Goal: Task Accomplishment & Management: Manage account settings

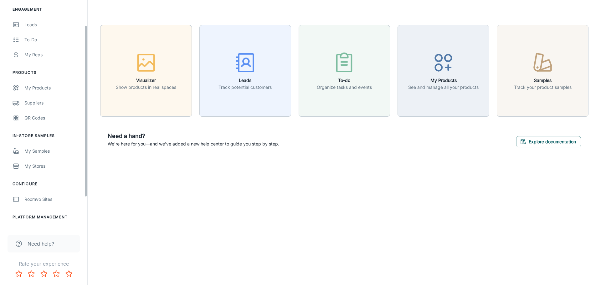
scroll to position [73, 0]
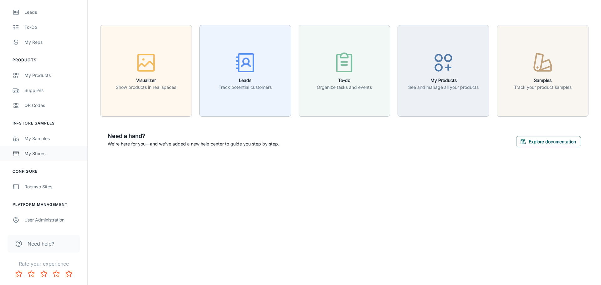
click at [59, 154] on div "My Stores" at bounding box center [52, 153] width 57 height 7
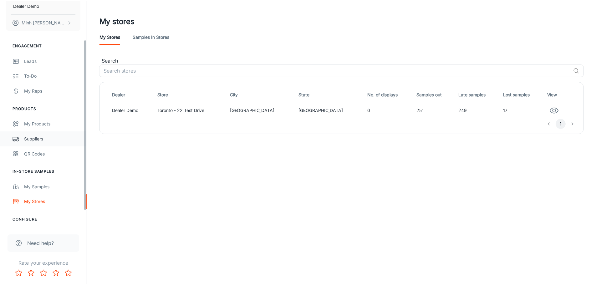
scroll to position [73, 0]
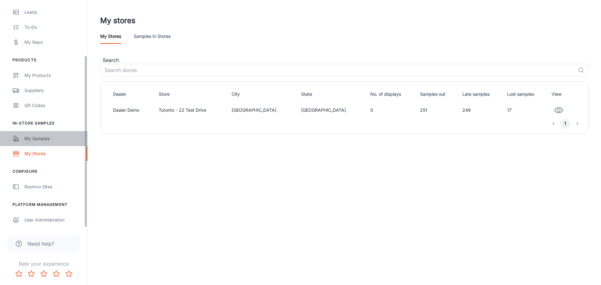
click at [56, 136] on div "My Samples" at bounding box center [52, 138] width 57 height 7
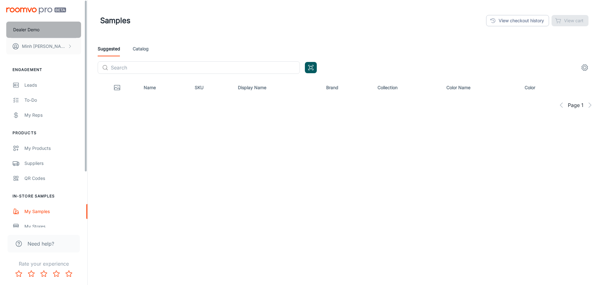
click at [39, 30] on p "Dealer Demo" at bounding box center [26, 29] width 26 height 7
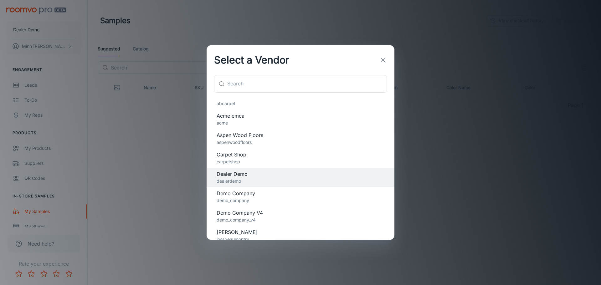
click at [137, 63] on div "Select a Vendor ​ ​ abcarpet Acme emca acme Aspen Wood Floors aspenwoodfloors C…" at bounding box center [300, 142] width 601 height 285
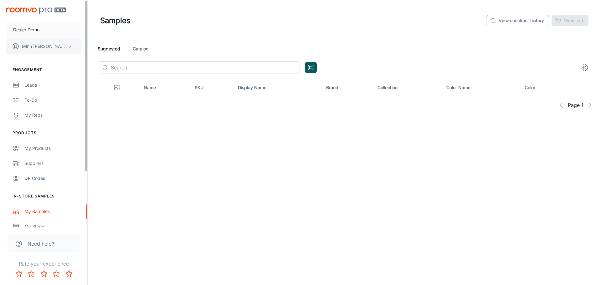
click at [55, 47] on button "[PERSON_NAME]" at bounding box center [43, 46] width 75 height 16
click at [89, 45] on li "User Profile" at bounding box center [98, 46] width 34 height 11
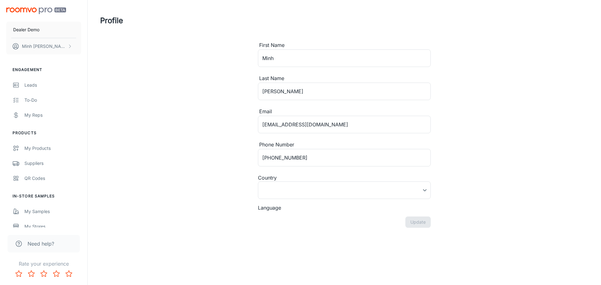
type input "[GEOGRAPHIC_DATA]"
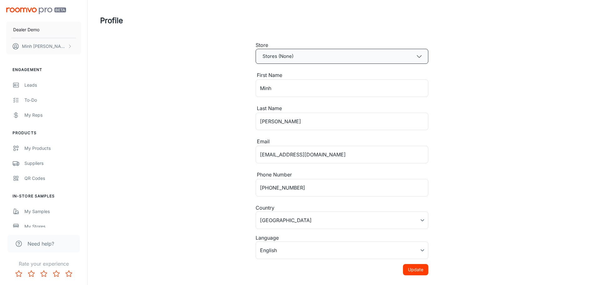
click at [271, 58] on button "Stores (None)" at bounding box center [342, 56] width 173 height 15
click at [278, 73] on span "Toronto - 22 Test Drive" at bounding box center [289, 74] width 55 height 8
click at [420, 269] on button "Update" at bounding box center [415, 269] width 25 height 11
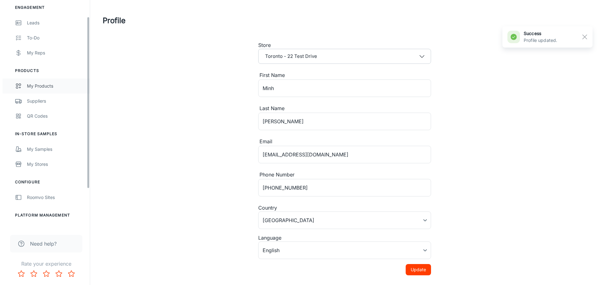
scroll to position [73, 0]
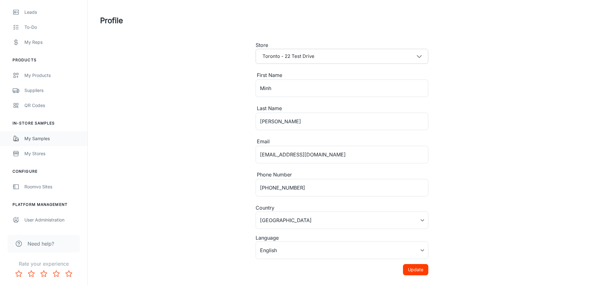
click at [60, 143] on link "My Samples" at bounding box center [43, 138] width 87 height 15
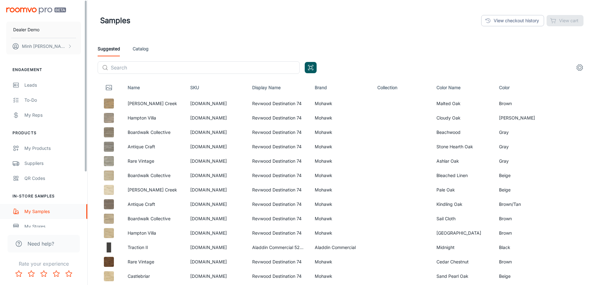
click at [52, 213] on div "My Samples" at bounding box center [52, 211] width 57 height 7
click at [587, 117] on button "button" at bounding box center [582, 118] width 11 height 11
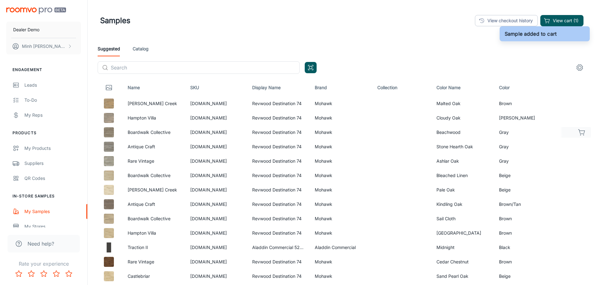
click at [584, 136] on icon "button" at bounding box center [583, 133] width 8 height 8
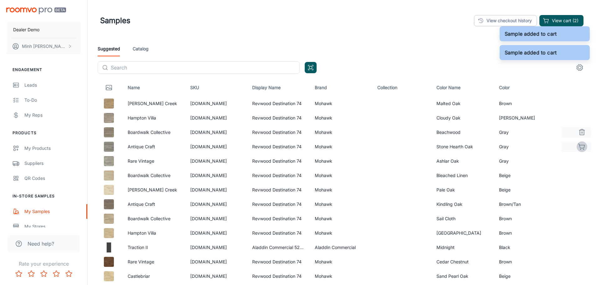
click at [584, 149] on circle "button" at bounding box center [584, 149] width 1 height 1
click at [150, 46] on div "Suggested Catalog" at bounding box center [342, 48] width 489 height 15
click at [145, 48] on link "Catalog" at bounding box center [141, 48] width 16 height 15
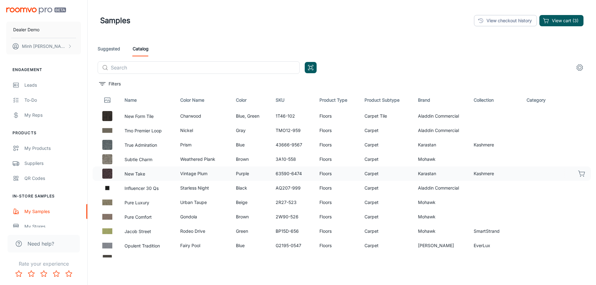
click at [579, 178] on button "button" at bounding box center [582, 173] width 11 height 11
click at [565, 21] on button "View cart (4)" at bounding box center [562, 20] width 44 height 11
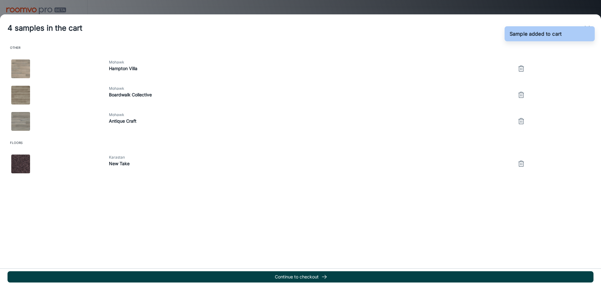
click at [165, 279] on button "Continue to checkout" at bounding box center [301, 276] width 586 height 11
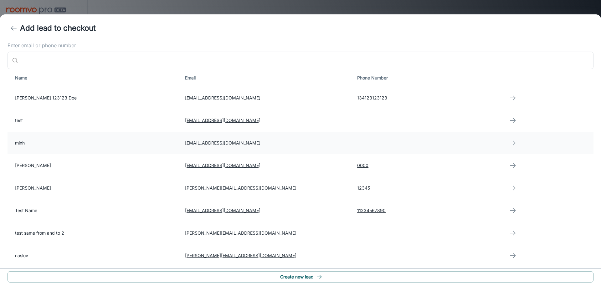
click at [71, 137] on td "minh" at bounding box center [94, 143] width 173 height 23
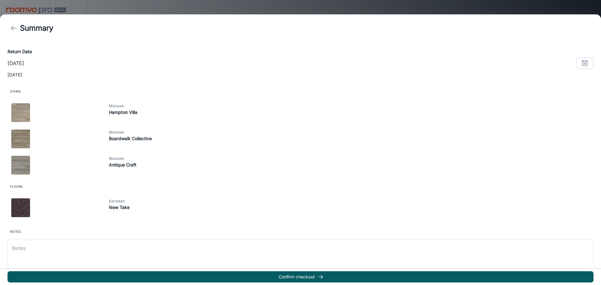
scroll to position [115, 0]
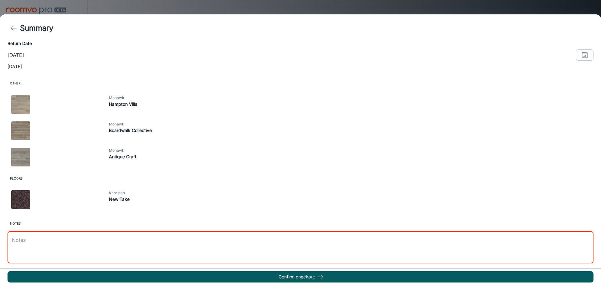
click at [162, 246] on textarea at bounding box center [300, 248] width 577 height 22
type textarea "test124123123"
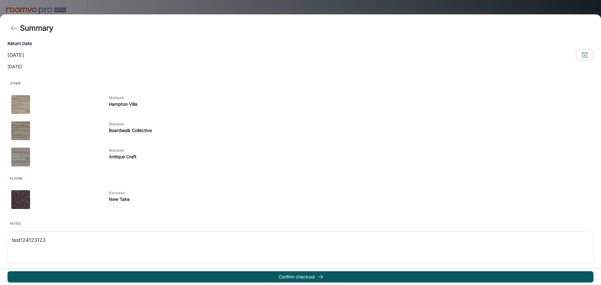
click at [171, 270] on div "Confirm checkout" at bounding box center [300, 277] width 601 height 17
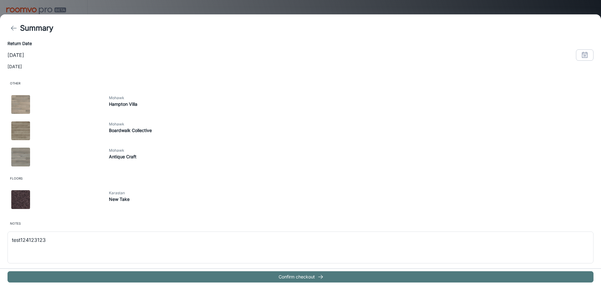
click at [173, 277] on button "Confirm checkout" at bounding box center [301, 276] width 586 height 11
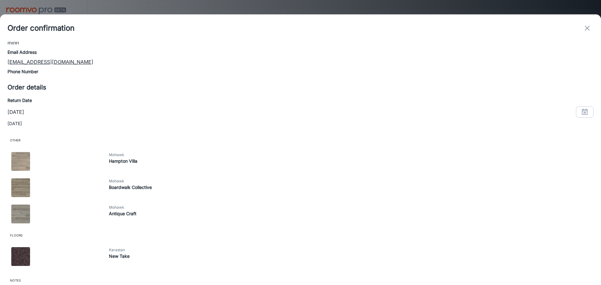
scroll to position [111, 0]
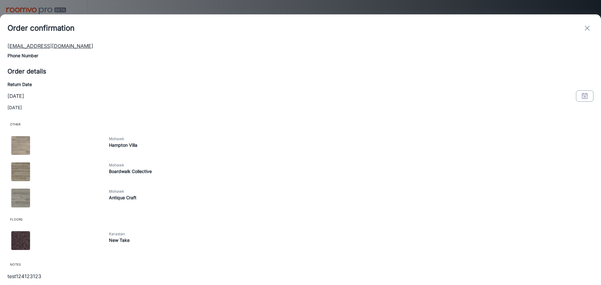
click at [581, 93] on icon "button" at bounding box center [585, 96] width 8 height 8
click at [525, 174] on button "21" at bounding box center [526, 173] width 11 height 11
click at [575, 213] on button "OK" at bounding box center [576, 214] width 20 height 11
click at [584, 31] on icon "exit" at bounding box center [588, 28] width 8 height 8
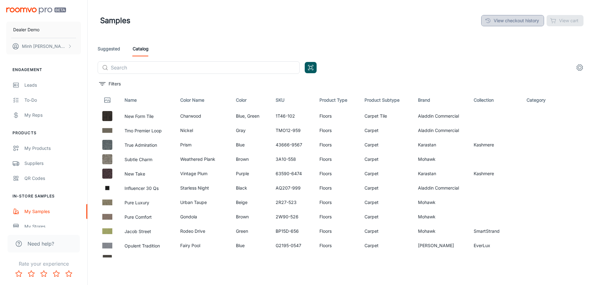
click at [492, 23] on link "View checkout history" at bounding box center [513, 20] width 63 height 11
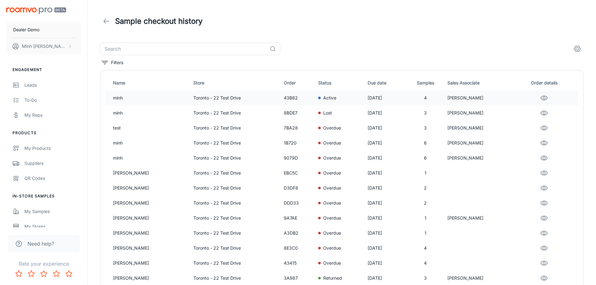
click at [271, 99] on p "Toronto - 22 Test Drive" at bounding box center [235, 98] width 85 height 7
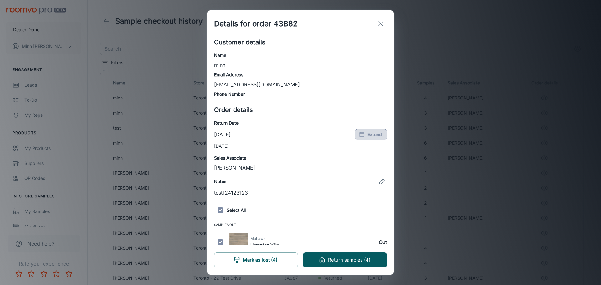
click at [359, 131] on icon "button" at bounding box center [362, 134] width 6 height 6
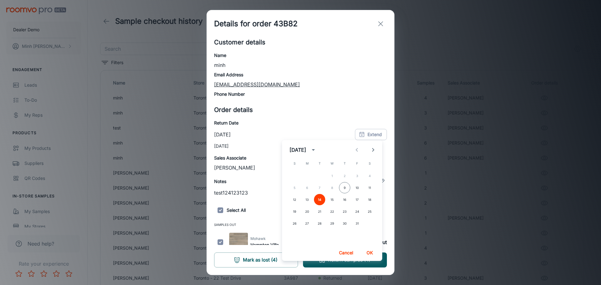
click at [314, 213] on div "19 20 21 22 23 24 25" at bounding box center [332, 211] width 100 height 11
click at [311, 213] on button "20" at bounding box center [307, 211] width 11 height 11
click at [368, 255] on button "OK" at bounding box center [370, 252] width 20 height 11
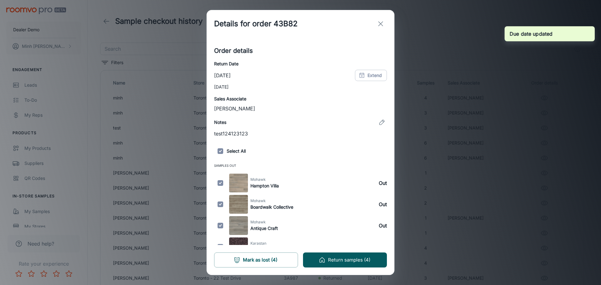
scroll to position [70, 0]
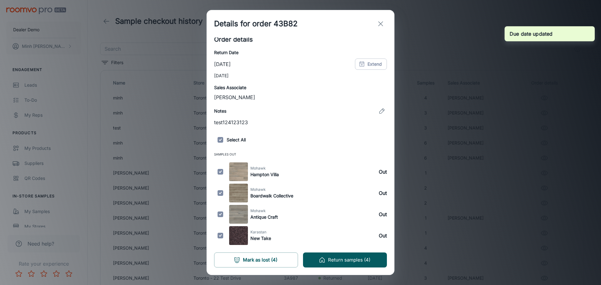
click at [379, 193] on h6 "Out" at bounding box center [383, 193] width 8 height 8
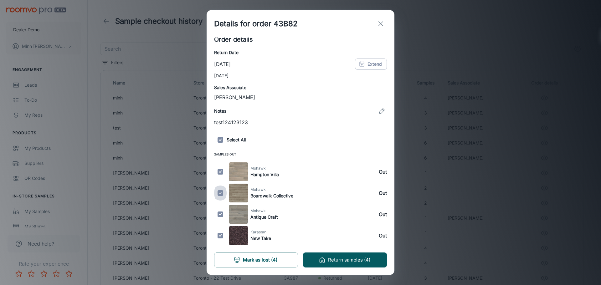
click at [223, 193] on input "checkbox" at bounding box center [220, 193] width 13 height 19
checkbox input "false"
click at [222, 216] on input "checkbox" at bounding box center [220, 214] width 13 height 19
checkbox input "false"
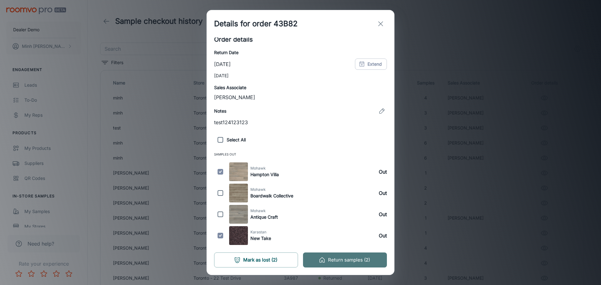
click at [312, 260] on button "Return samples (2)" at bounding box center [345, 260] width 84 height 15
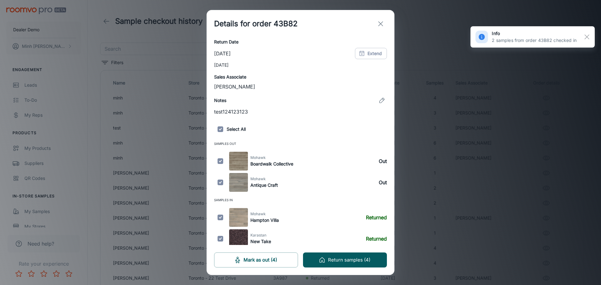
scroll to position [84, 0]
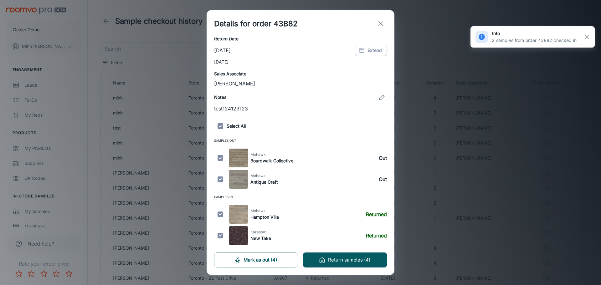
click at [219, 215] on input "checkbox" at bounding box center [220, 214] width 13 height 19
checkbox input "false"
click at [222, 180] on input "checkbox" at bounding box center [220, 179] width 13 height 19
checkbox input "false"
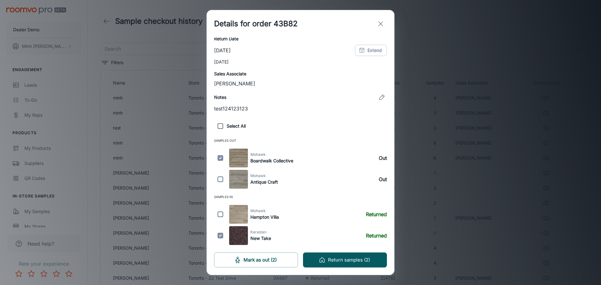
click at [221, 157] on input "checkbox" at bounding box center [220, 158] width 13 height 19
checkbox input "false"
click at [258, 260] on button "Mark as out (1)" at bounding box center [256, 260] width 84 height 15
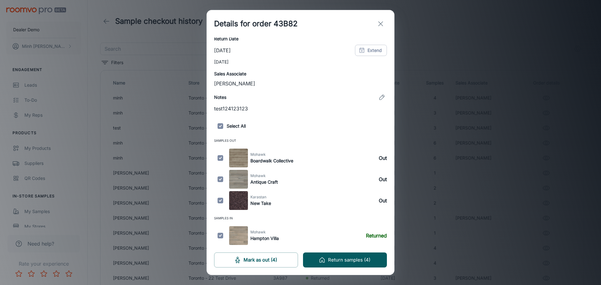
click at [220, 129] on input "checkbox" at bounding box center [220, 126] width 13 height 13
checkbox input "false"
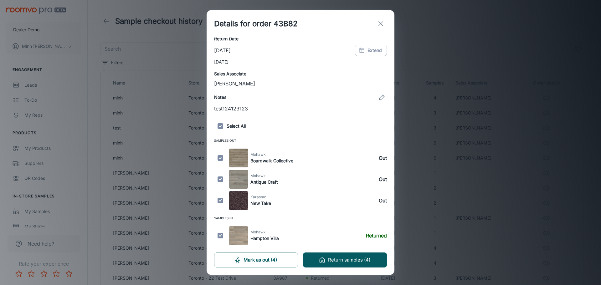
checkbox input "false"
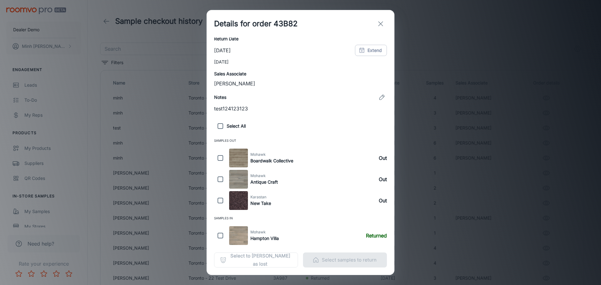
click at [222, 179] on input "checkbox" at bounding box center [220, 179] width 13 height 19
checkbox input "true"
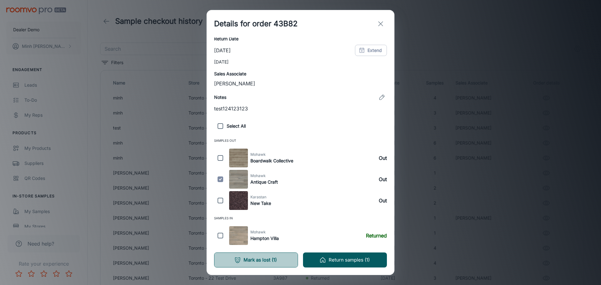
click at [288, 258] on button "Mark as lost (1)" at bounding box center [256, 260] width 84 height 15
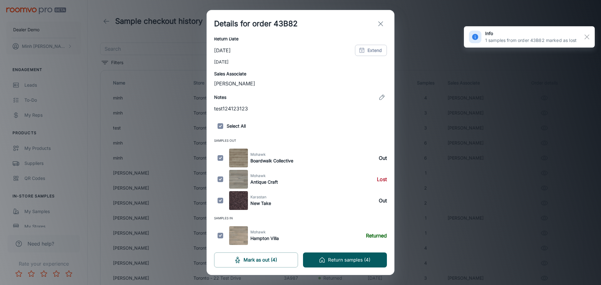
click at [220, 127] on input "checkbox" at bounding box center [220, 126] width 13 height 13
checkbox input "false"
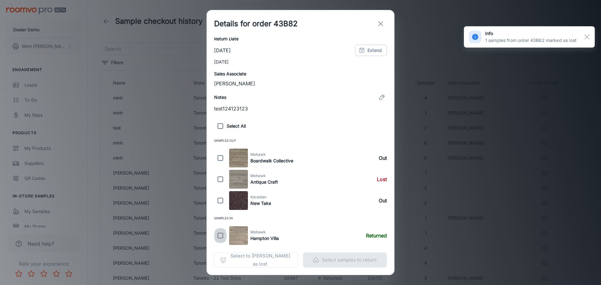
click at [222, 235] on input "checkbox" at bounding box center [220, 235] width 13 height 19
checkbox input "true"
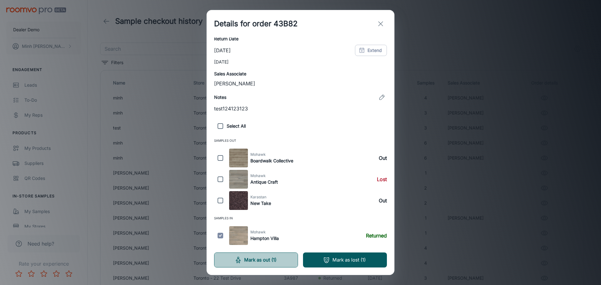
click at [240, 260] on icon "button" at bounding box center [238, 260] width 7 height 7
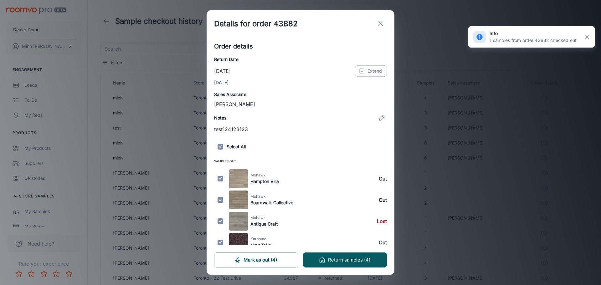
scroll to position [70, 0]
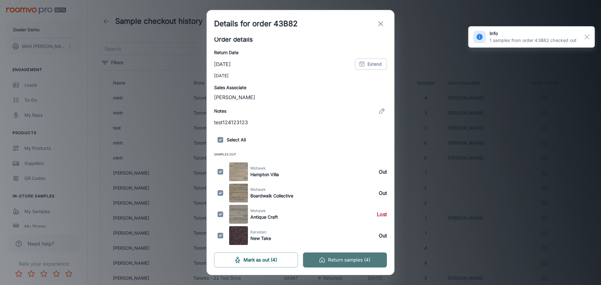
click at [358, 258] on button "Return samples (4)" at bounding box center [345, 260] width 84 height 15
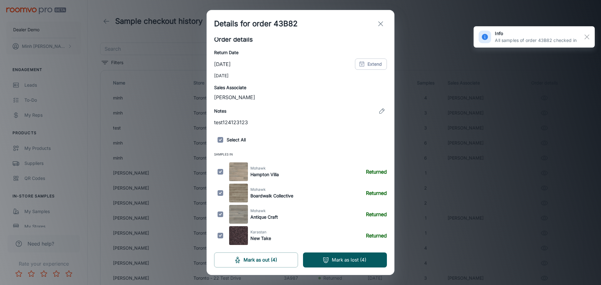
click at [380, 25] on line "exit" at bounding box center [381, 24] width 4 height 4
